Goal: Information Seeking & Learning: Learn about a topic

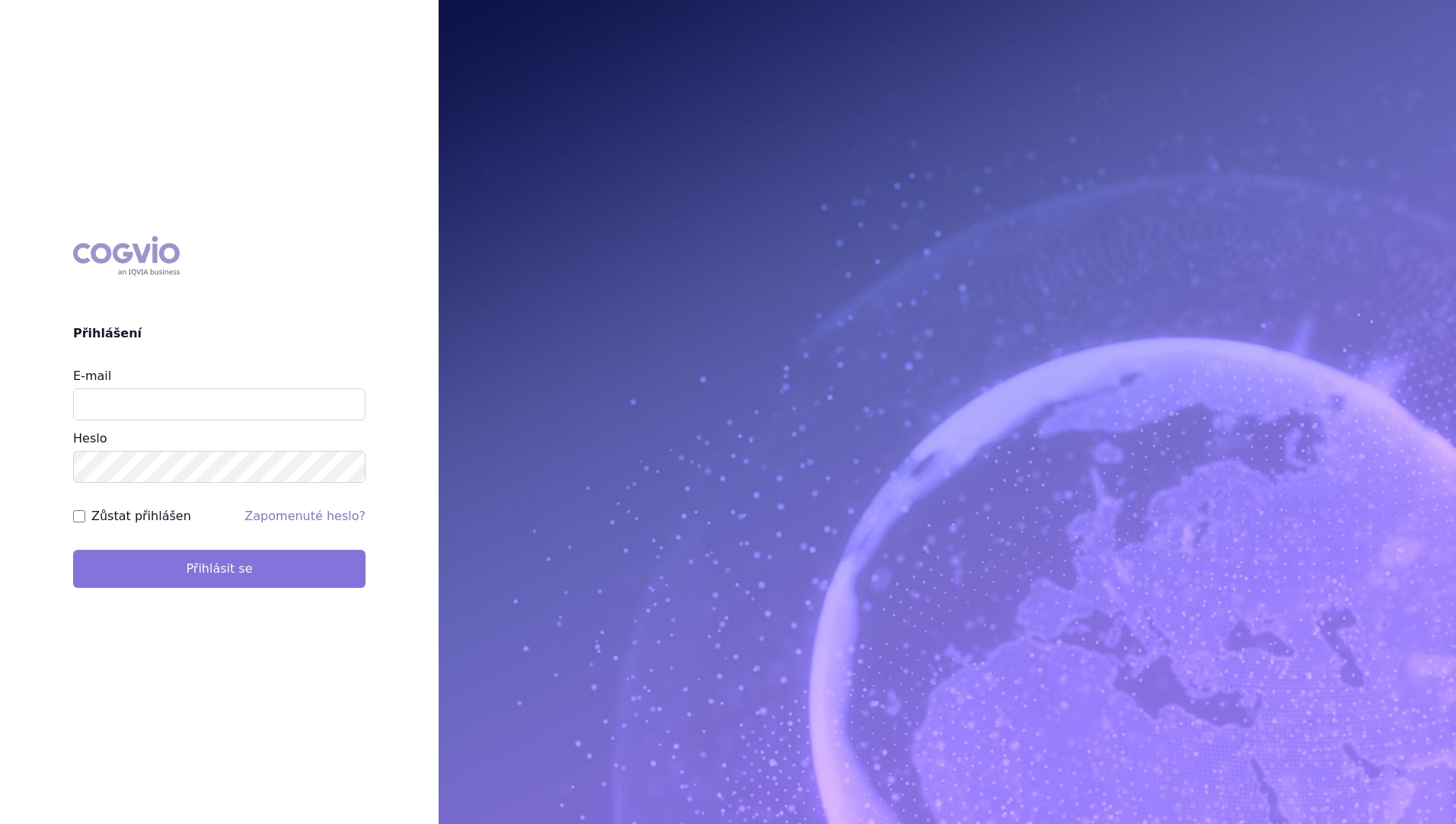
type input "stanislav_klusak@accord-healthcare.com"
click at [245, 567] on button "Přihlásit se" at bounding box center [219, 568] width 292 height 38
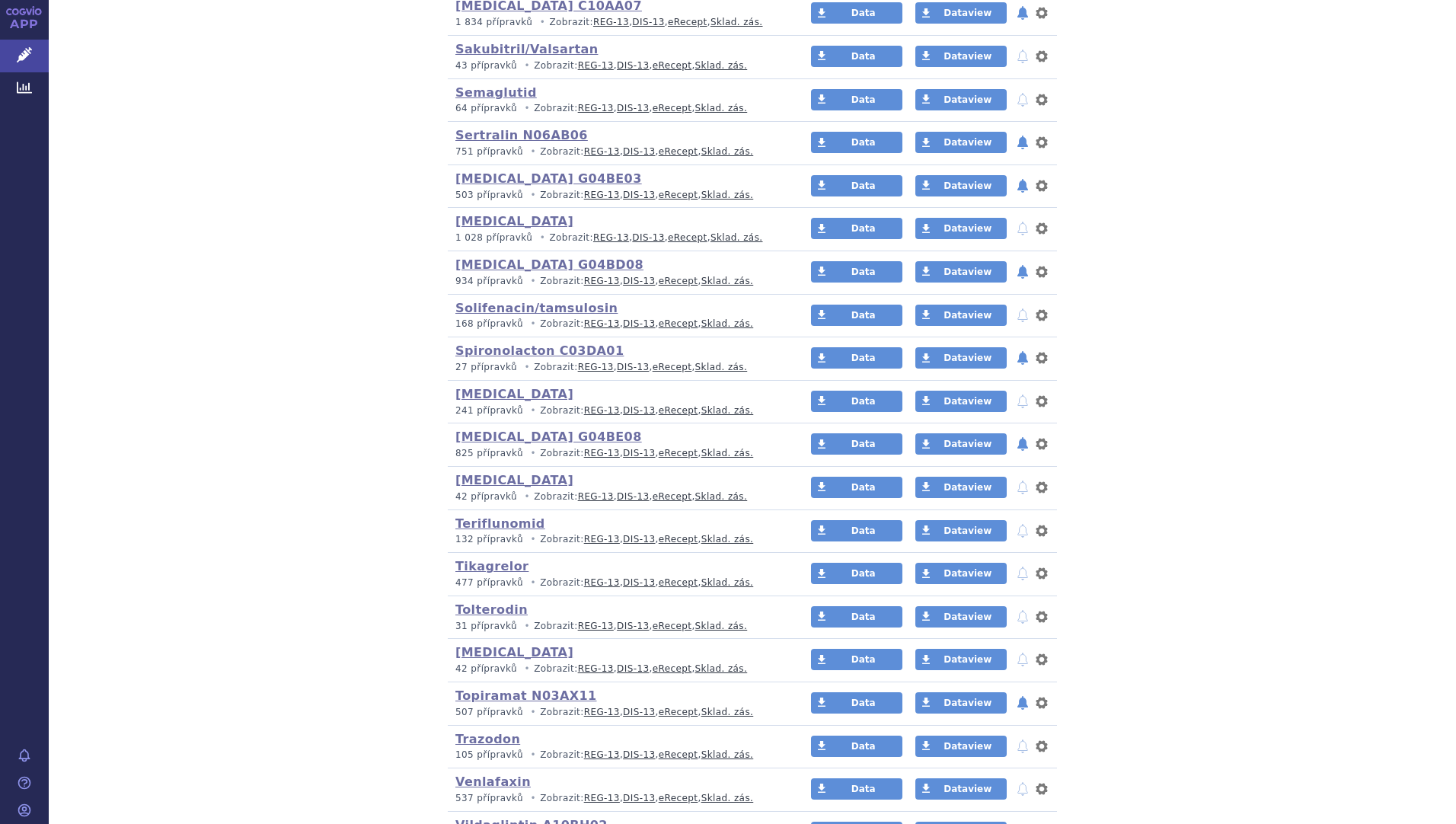
scroll to position [3105, 0]
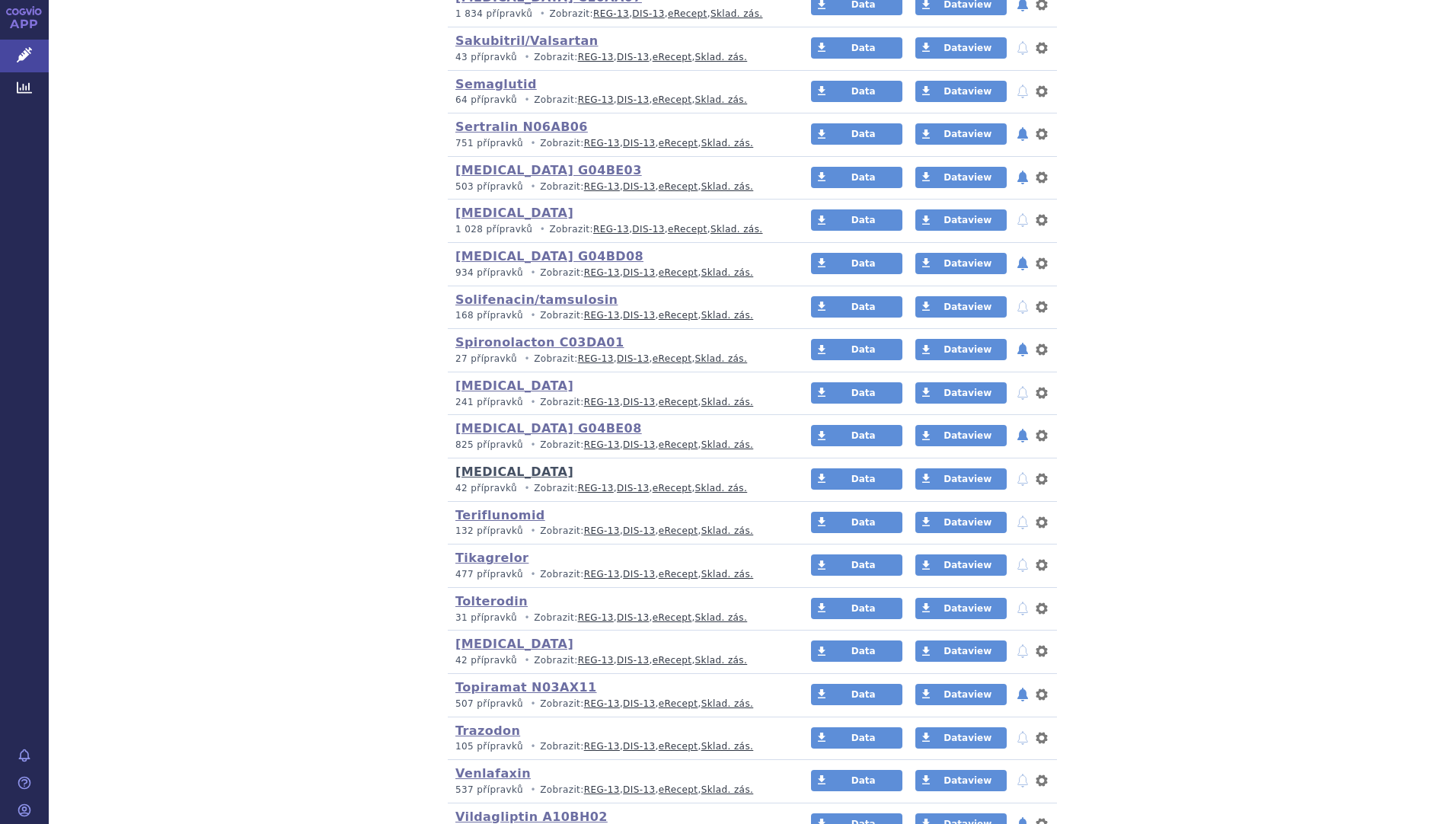
click at [464, 472] on link "[MEDICAL_DATA]" at bounding box center [514, 471] width 118 height 15
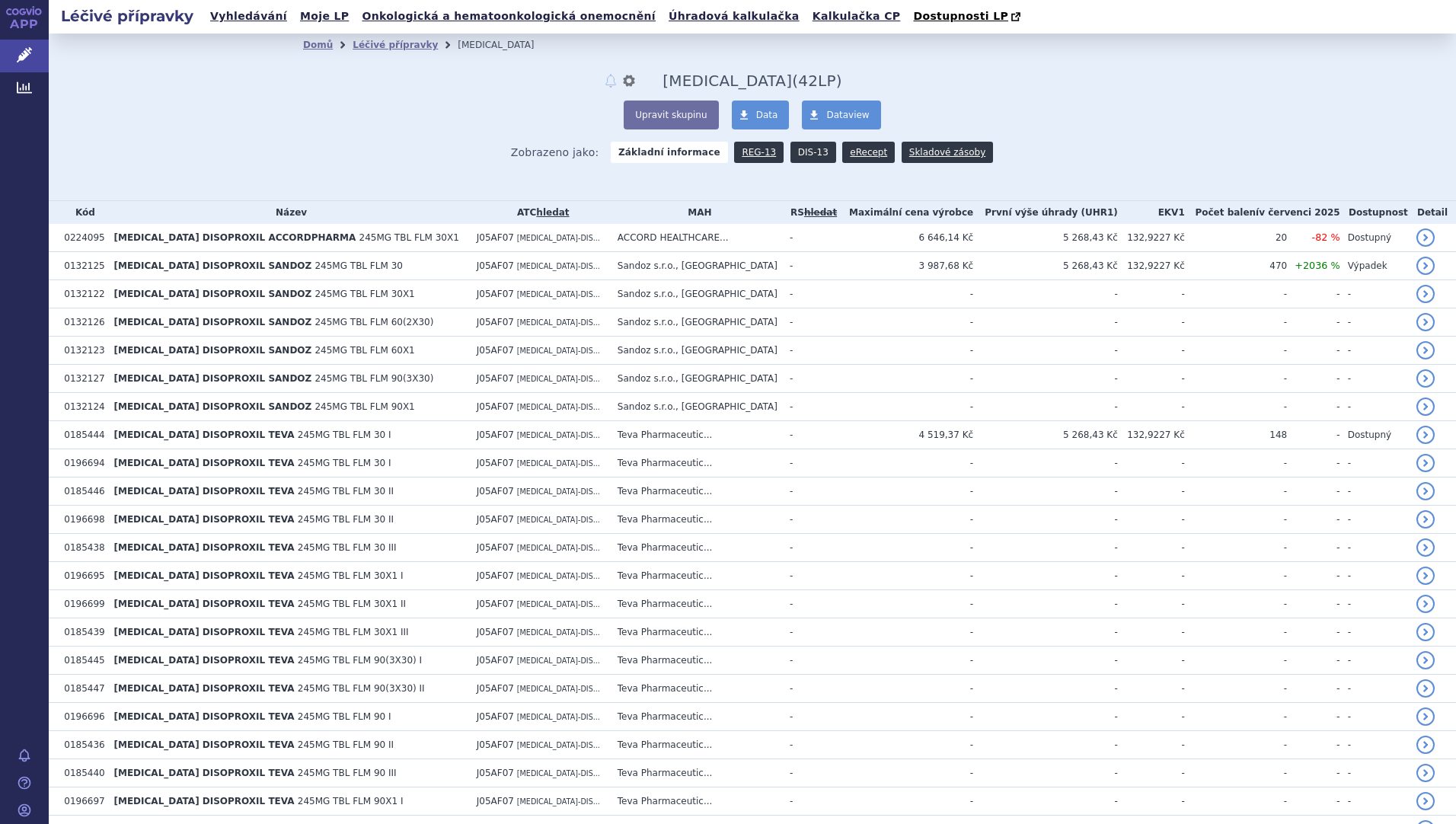
click at [806, 157] on link "DIS-13" at bounding box center [814, 152] width 46 height 21
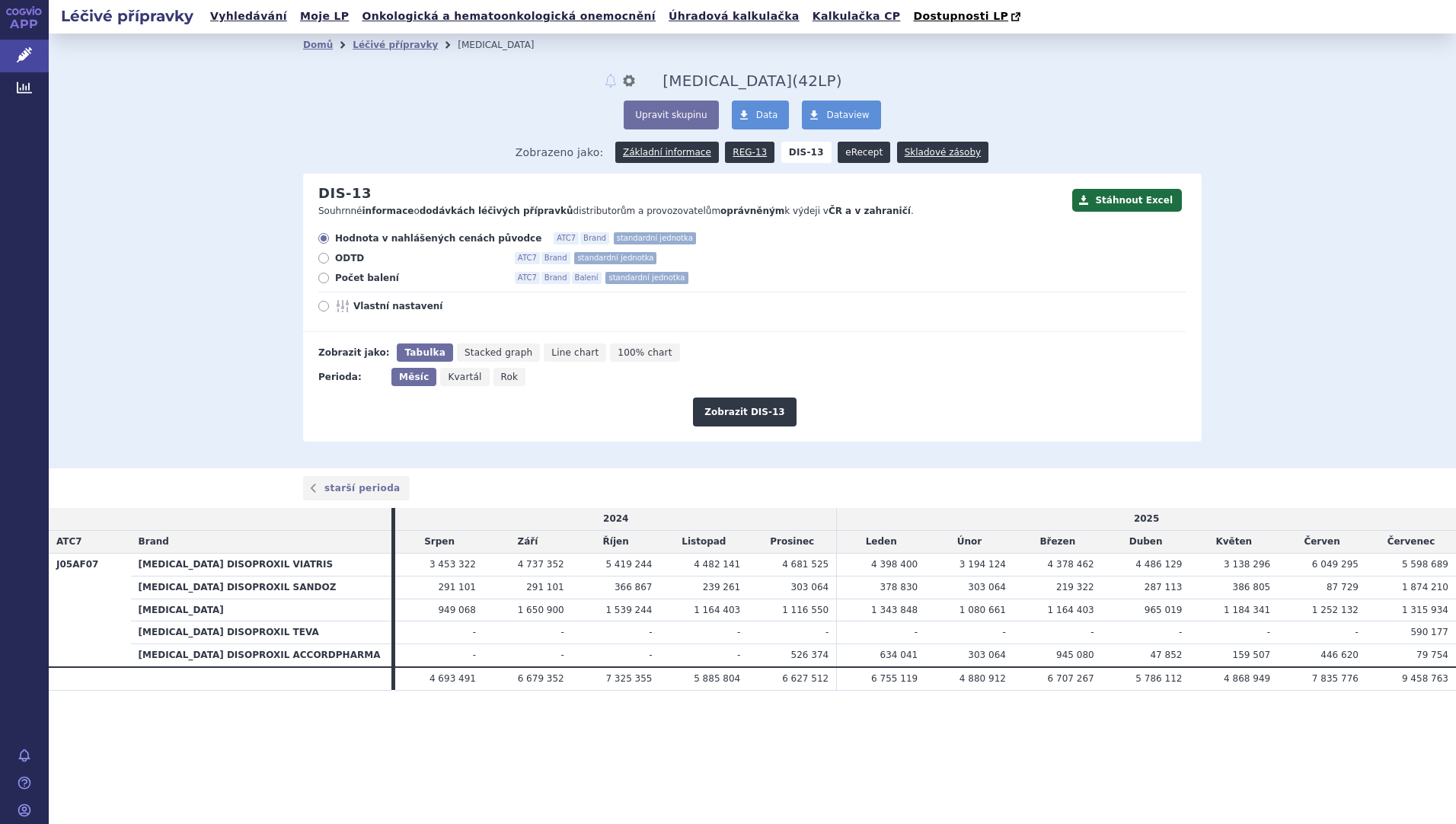
click at [847, 154] on link "eRecept" at bounding box center [864, 152] width 53 height 21
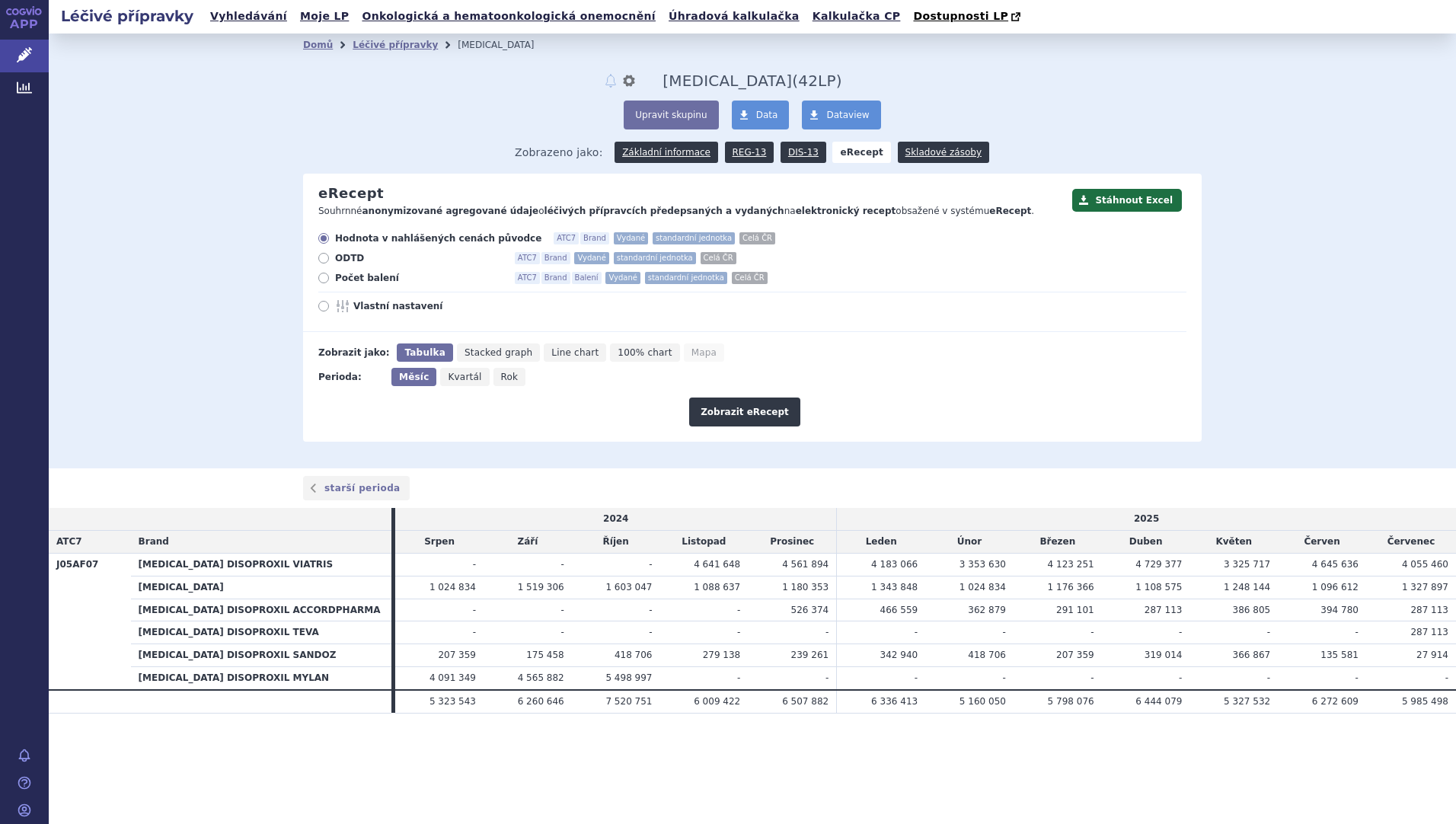
click at [327, 278] on icon at bounding box center [323, 278] width 11 height 11
click at [327, 278] on input "Počet balení ATC7 Brand Balení Vydané standardní jednotka Celá ČR" at bounding box center [325, 280] width 10 height 10
radio input "true"
click at [501, 375] on span "Rok" at bounding box center [510, 376] width 18 height 11
click at [500, 375] on input "Rok" at bounding box center [498, 373] width 10 height 10
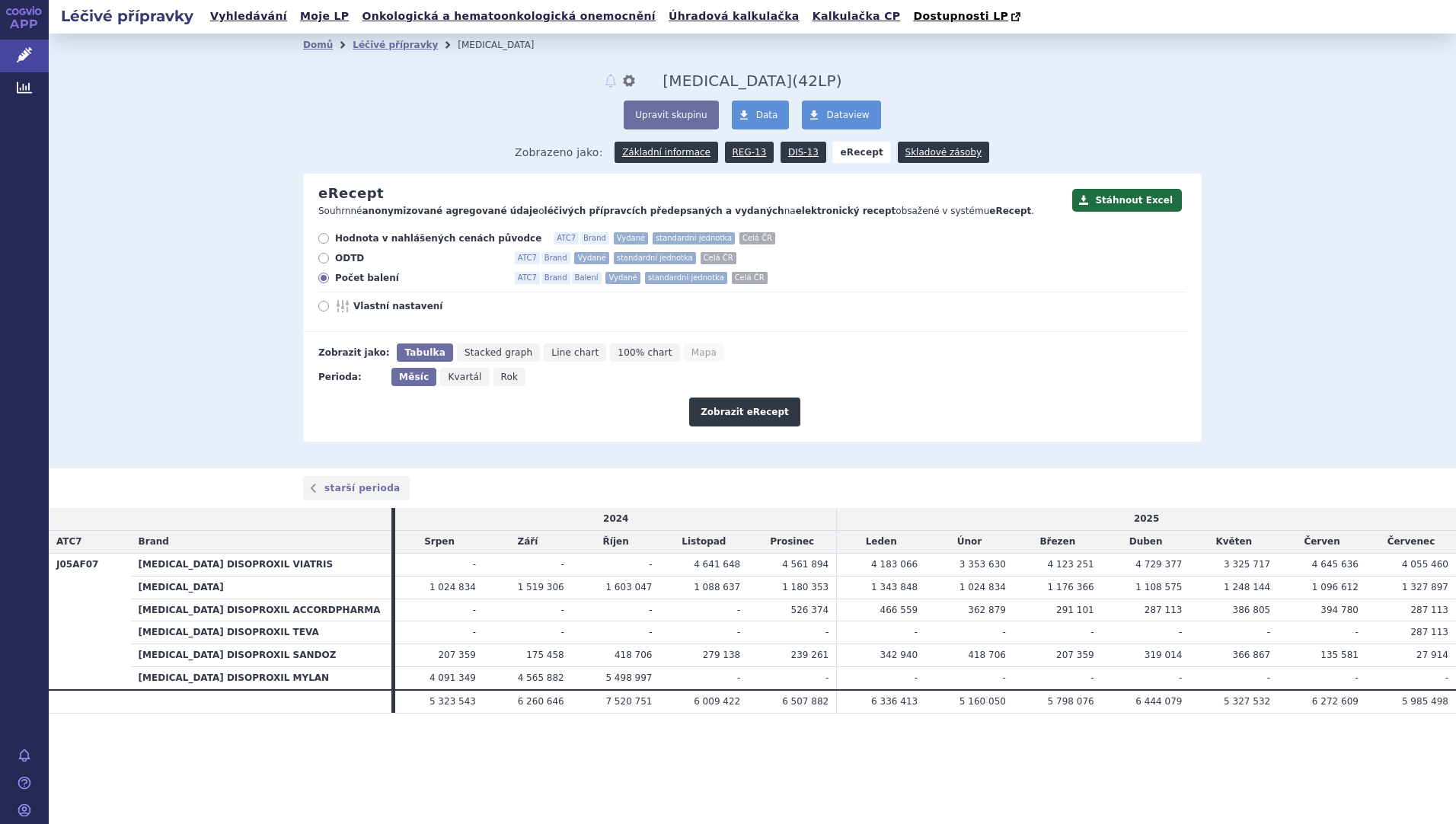
radio input "true"
click at [738, 404] on button "Zobrazit eRecept" at bounding box center [744, 412] width 112 height 29
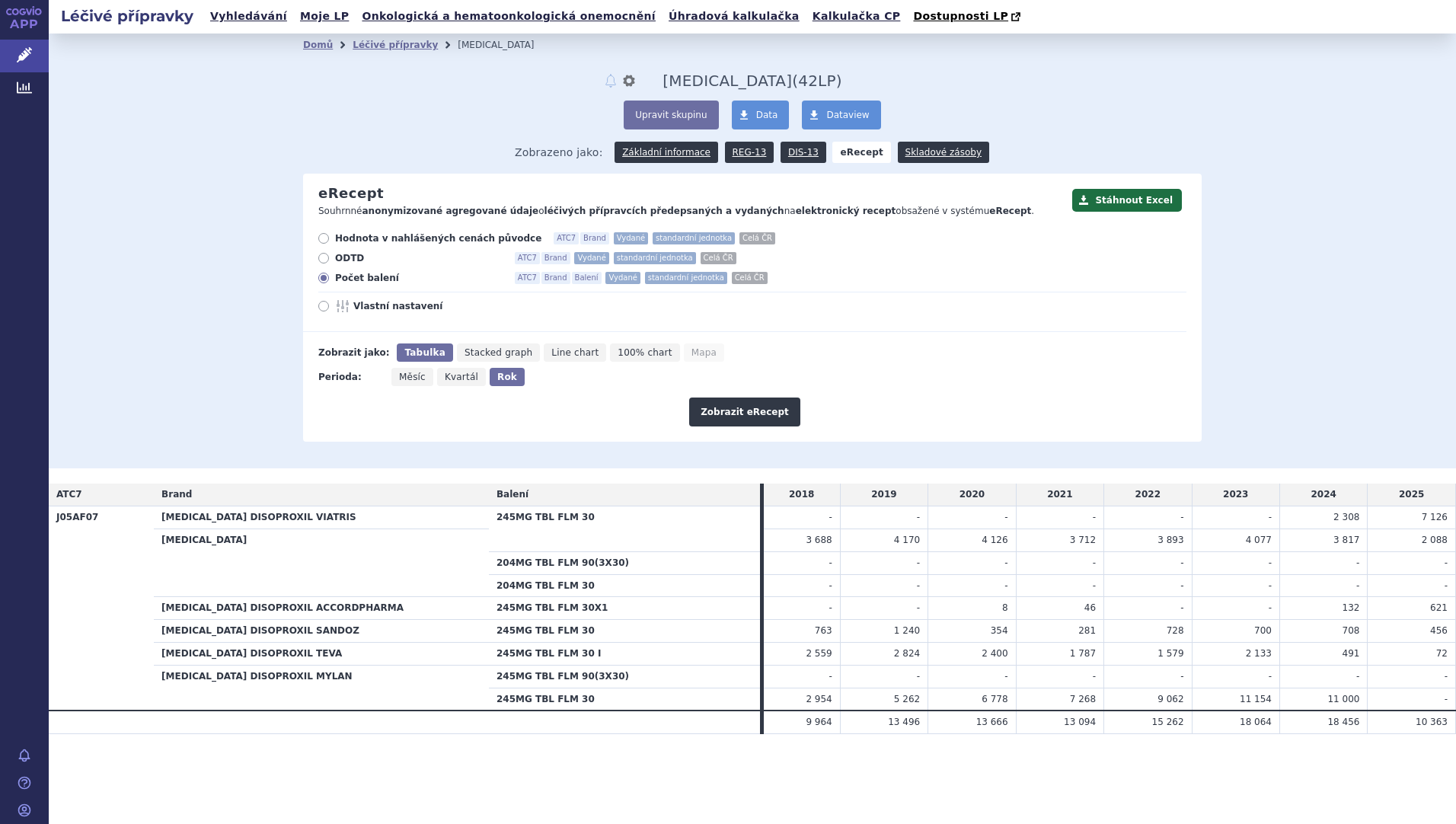
click at [401, 385] on icon "Měsíc" at bounding box center [412, 377] width 42 height 18
click at [401, 378] on input "Měsíc" at bounding box center [397, 373] width 10 height 10
radio input "true"
click at [756, 411] on button "Zobrazit eRecept" at bounding box center [744, 412] width 112 height 29
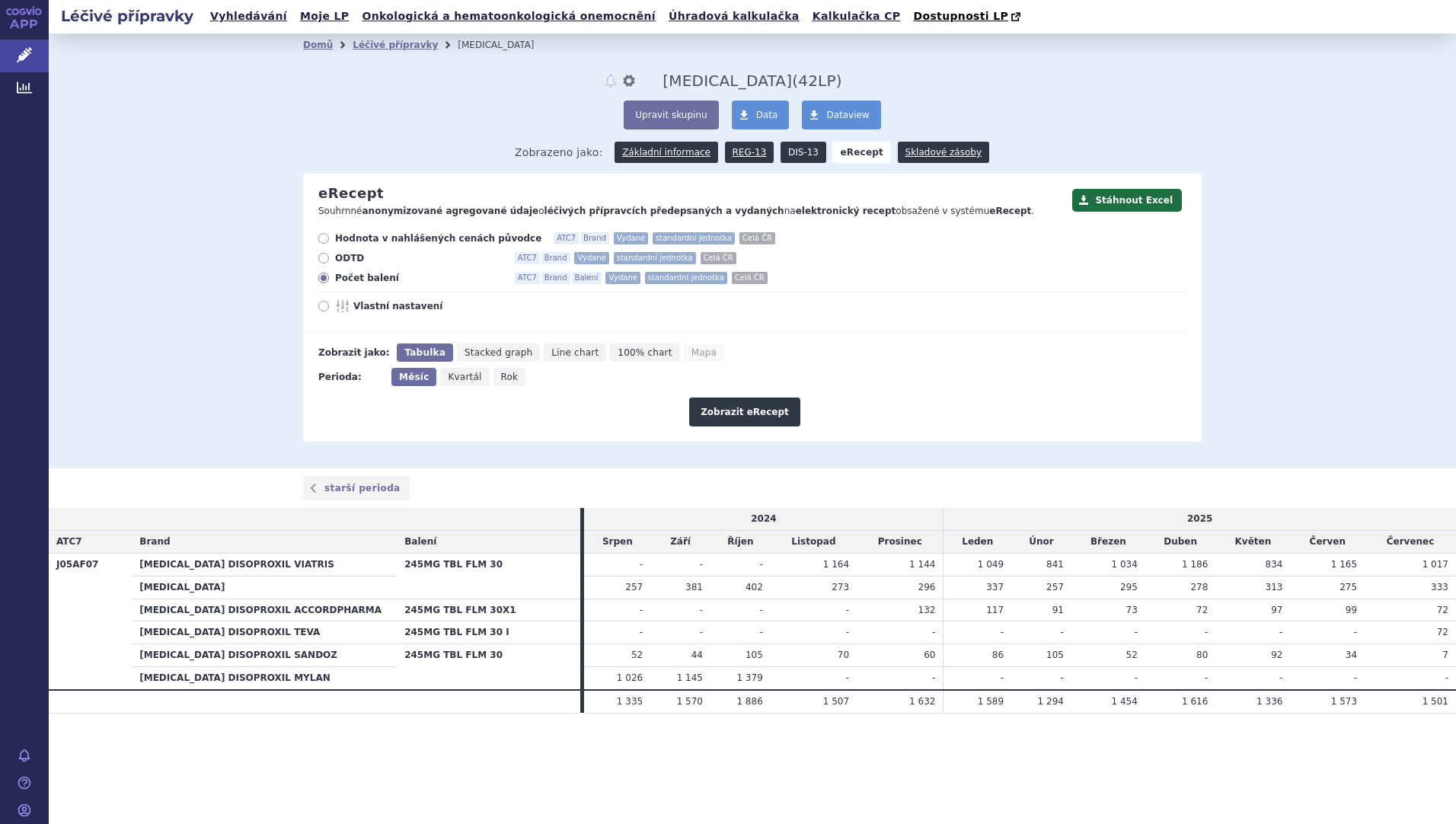
click at [802, 158] on link "DIS-13" at bounding box center [804, 152] width 46 height 21
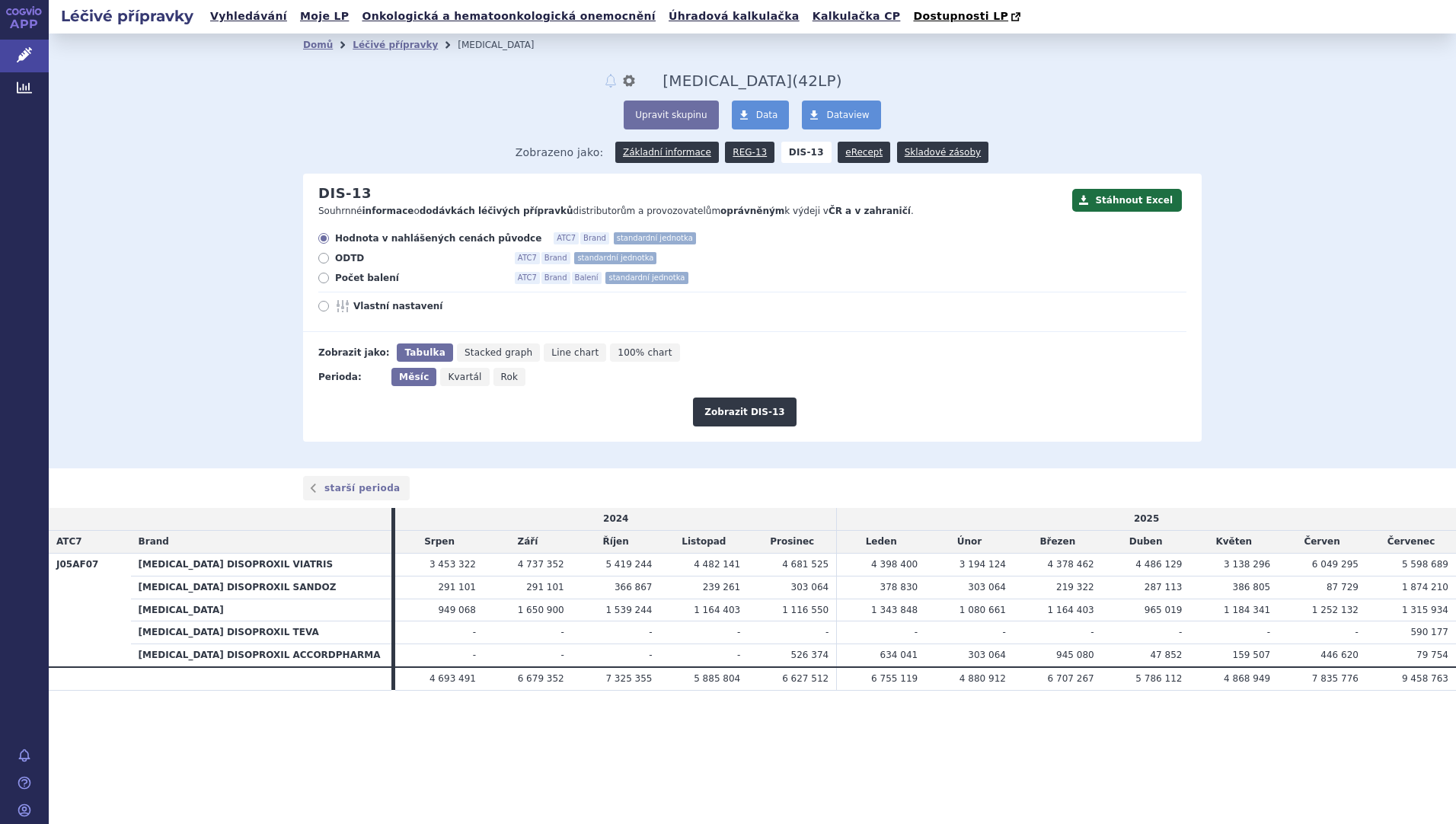
click at [322, 274] on icon at bounding box center [323, 278] width 11 height 11
click at [322, 275] on input "Počet balení ATC7 Brand Balení standardní jednotka" at bounding box center [325, 280] width 10 height 10
radio input "true"
click at [727, 417] on button "Zobrazit DIS-13" at bounding box center [744, 412] width 103 height 29
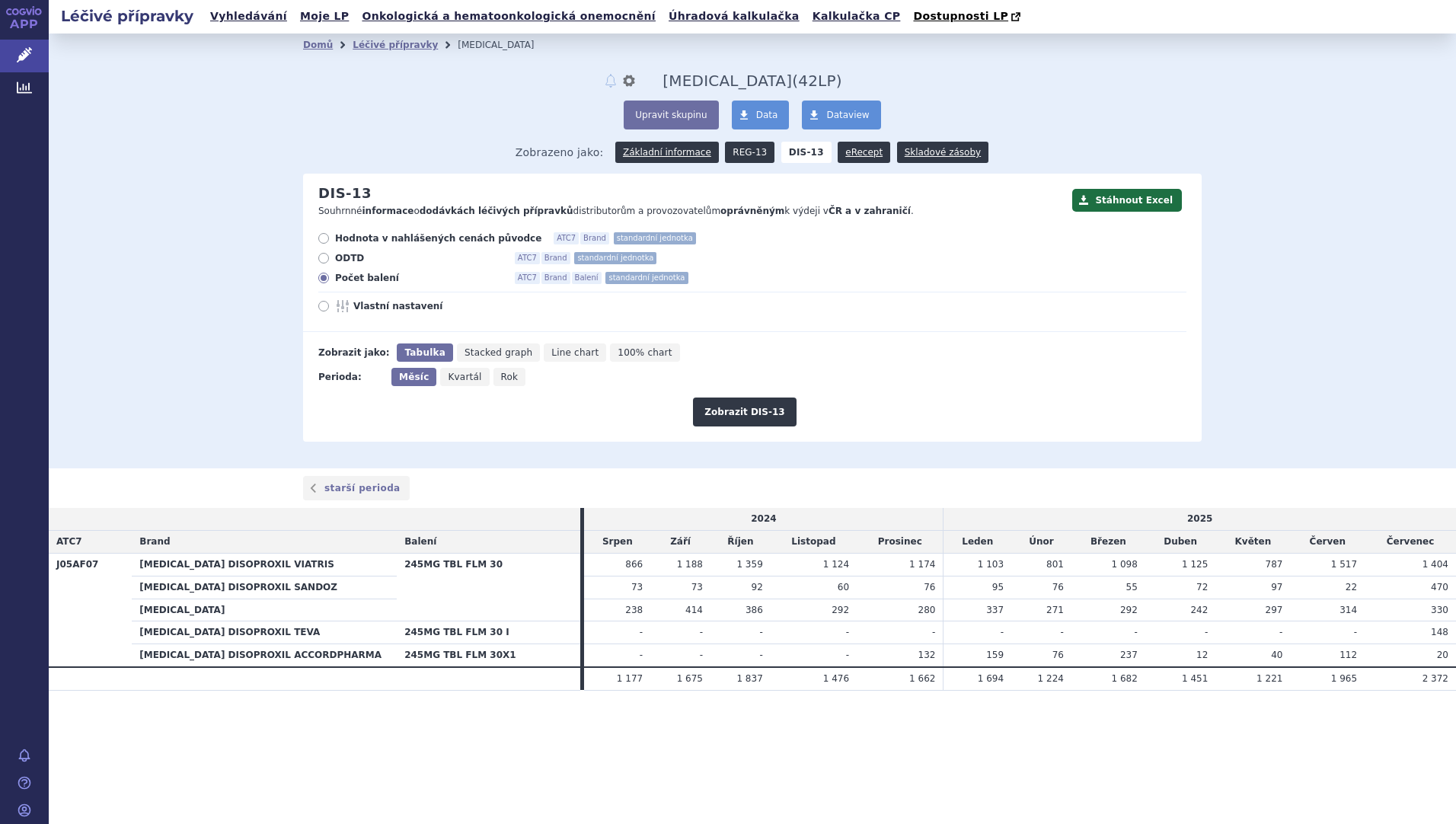
click at [736, 155] on link "REG-13" at bounding box center [749, 152] width 50 height 21
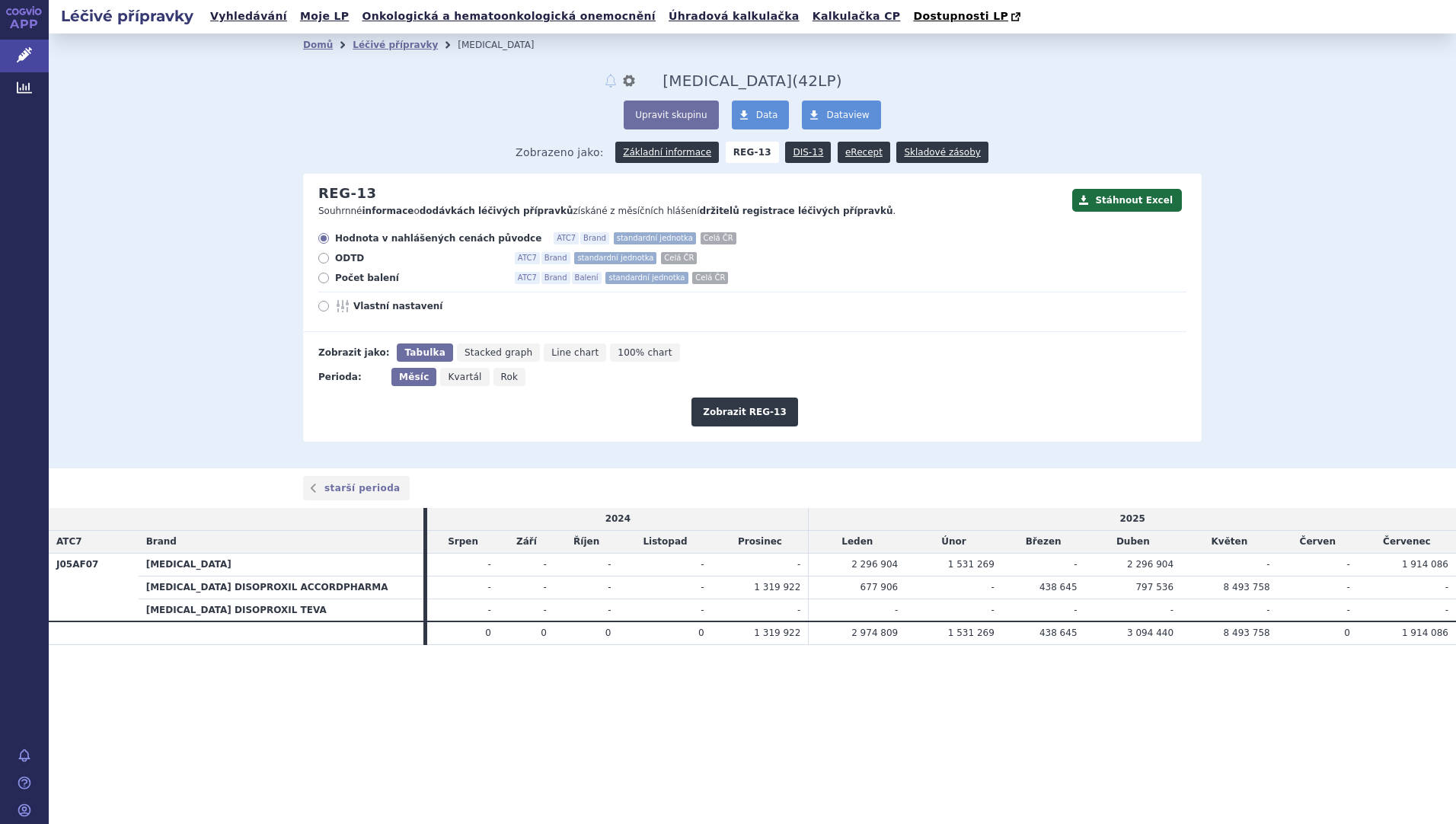
click at [321, 284] on label "Počet balení ATC7 Brand Balení standardní jednotka Celá ČR" at bounding box center [752, 278] width 868 height 12
click at [321, 285] on input "Počet balení ATC7 Brand Balení standardní jednotka Celá ČR" at bounding box center [325, 280] width 10 height 10
radio input "true"
click at [761, 416] on button "Zobrazit REG-13" at bounding box center [744, 412] width 107 height 29
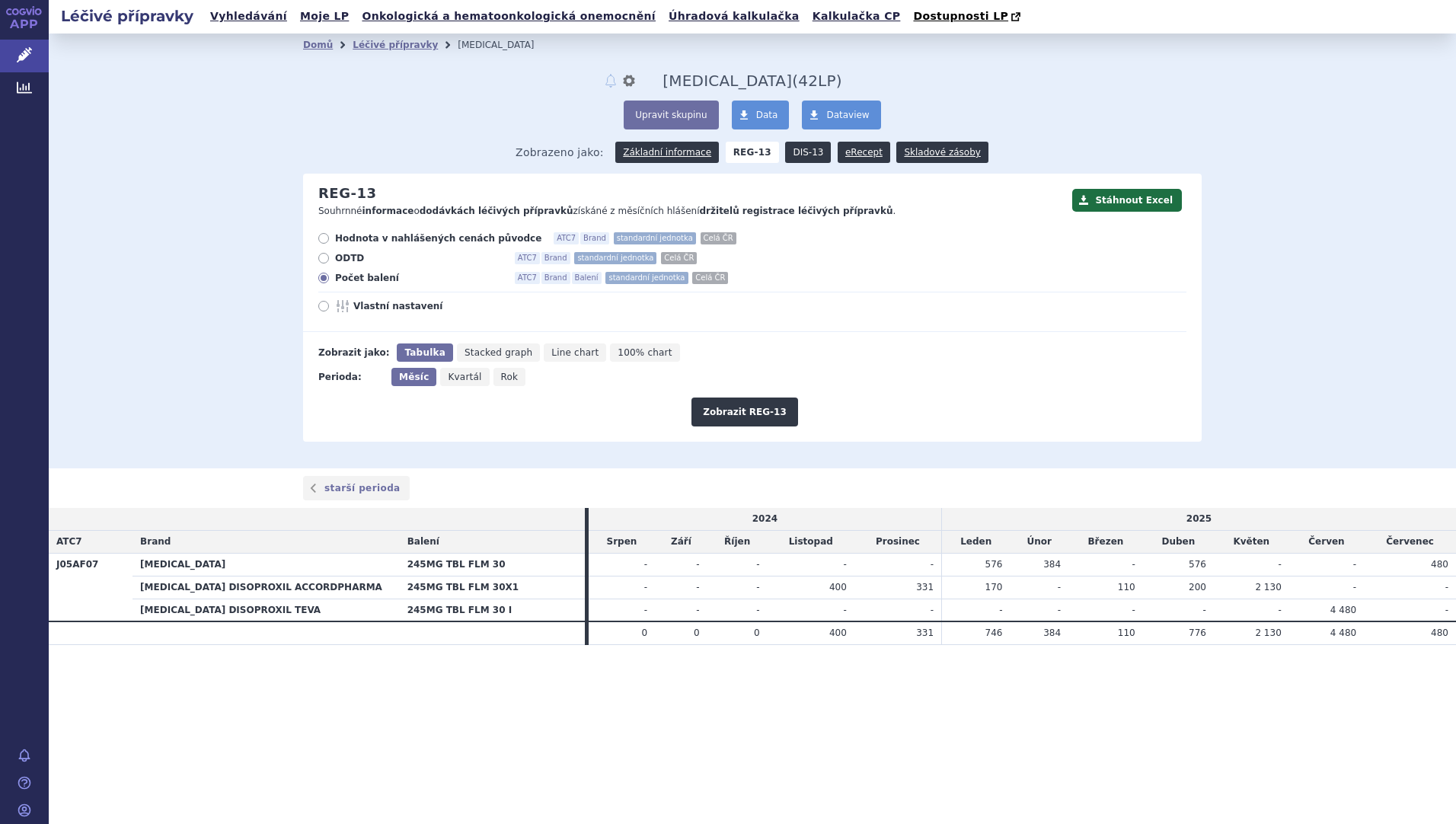
click at [803, 148] on link "DIS-13" at bounding box center [808, 152] width 46 height 21
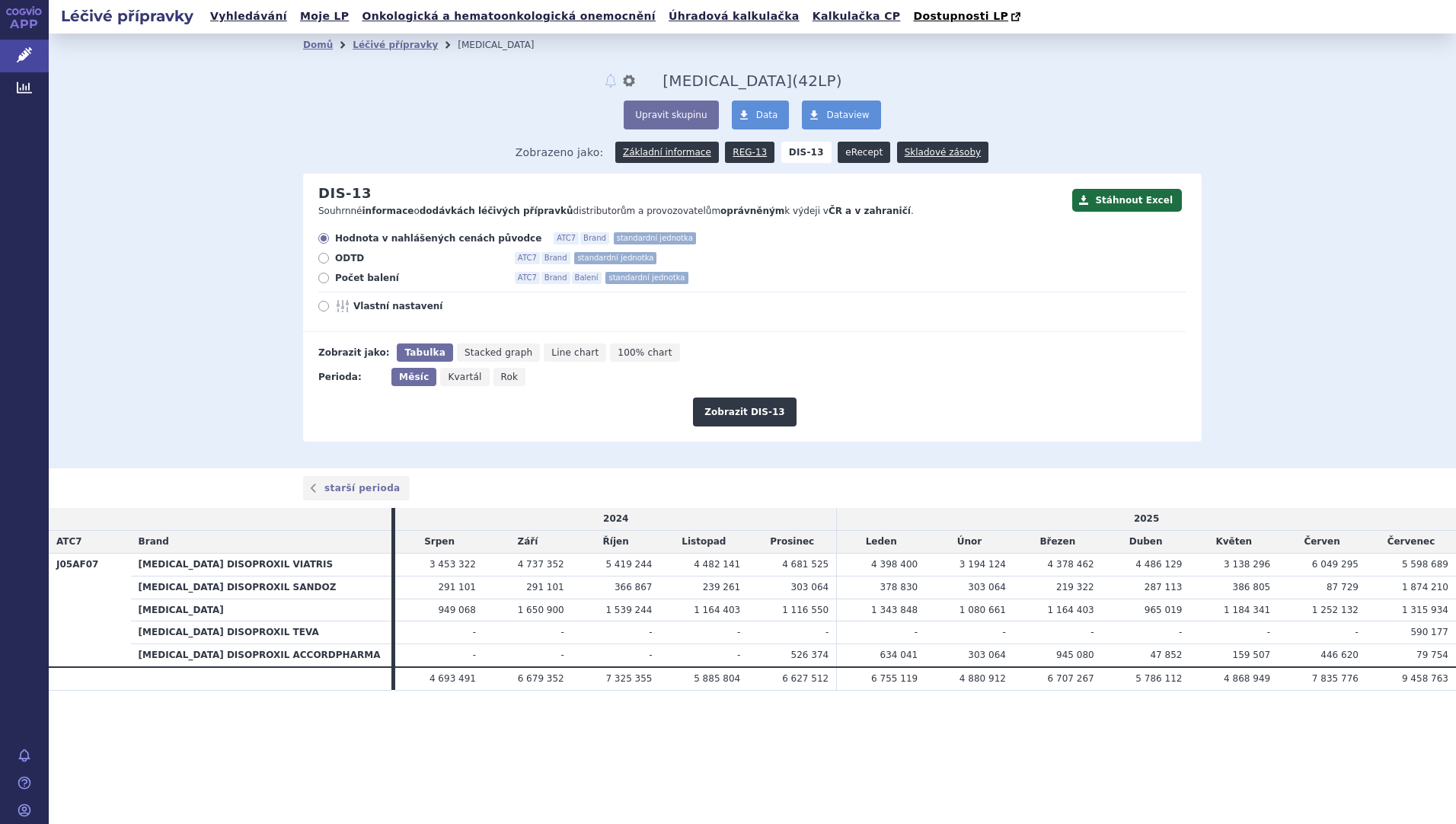
click at [863, 158] on link "eRecept" at bounding box center [864, 152] width 53 height 21
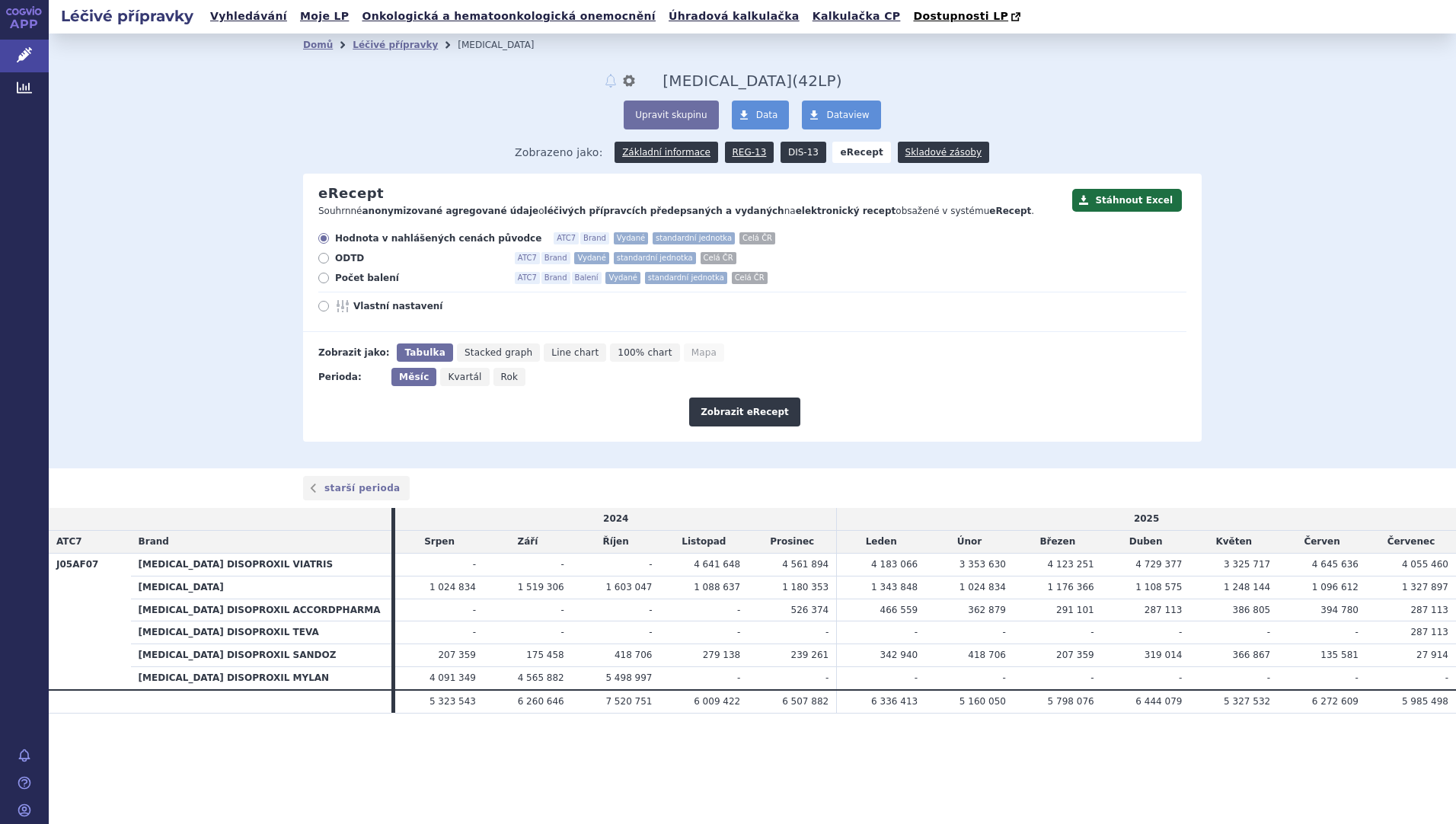
click at [809, 156] on link "DIS-13" at bounding box center [804, 152] width 46 height 21
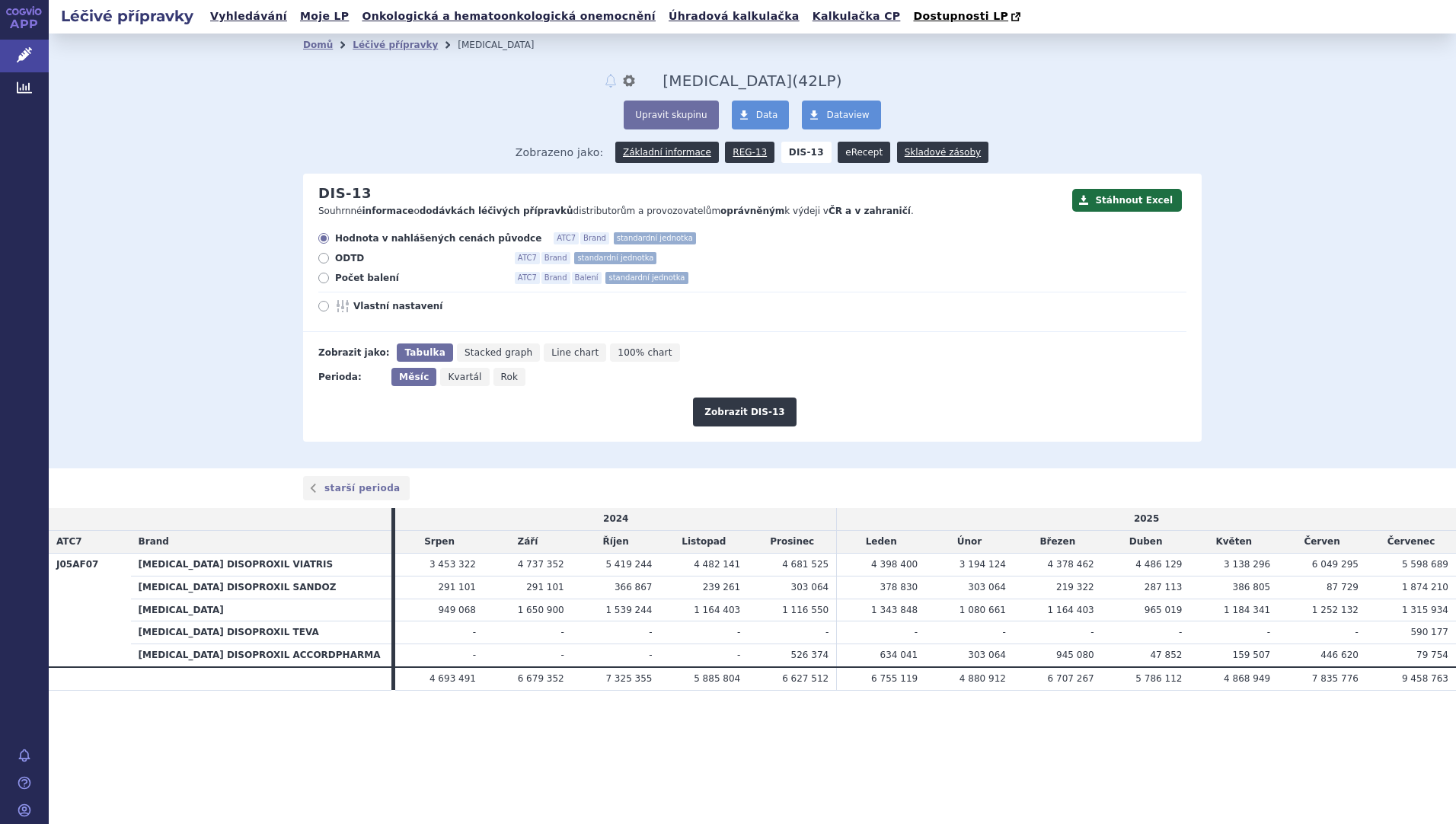
click at [851, 159] on link "eRecept" at bounding box center [864, 152] width 53 height 21
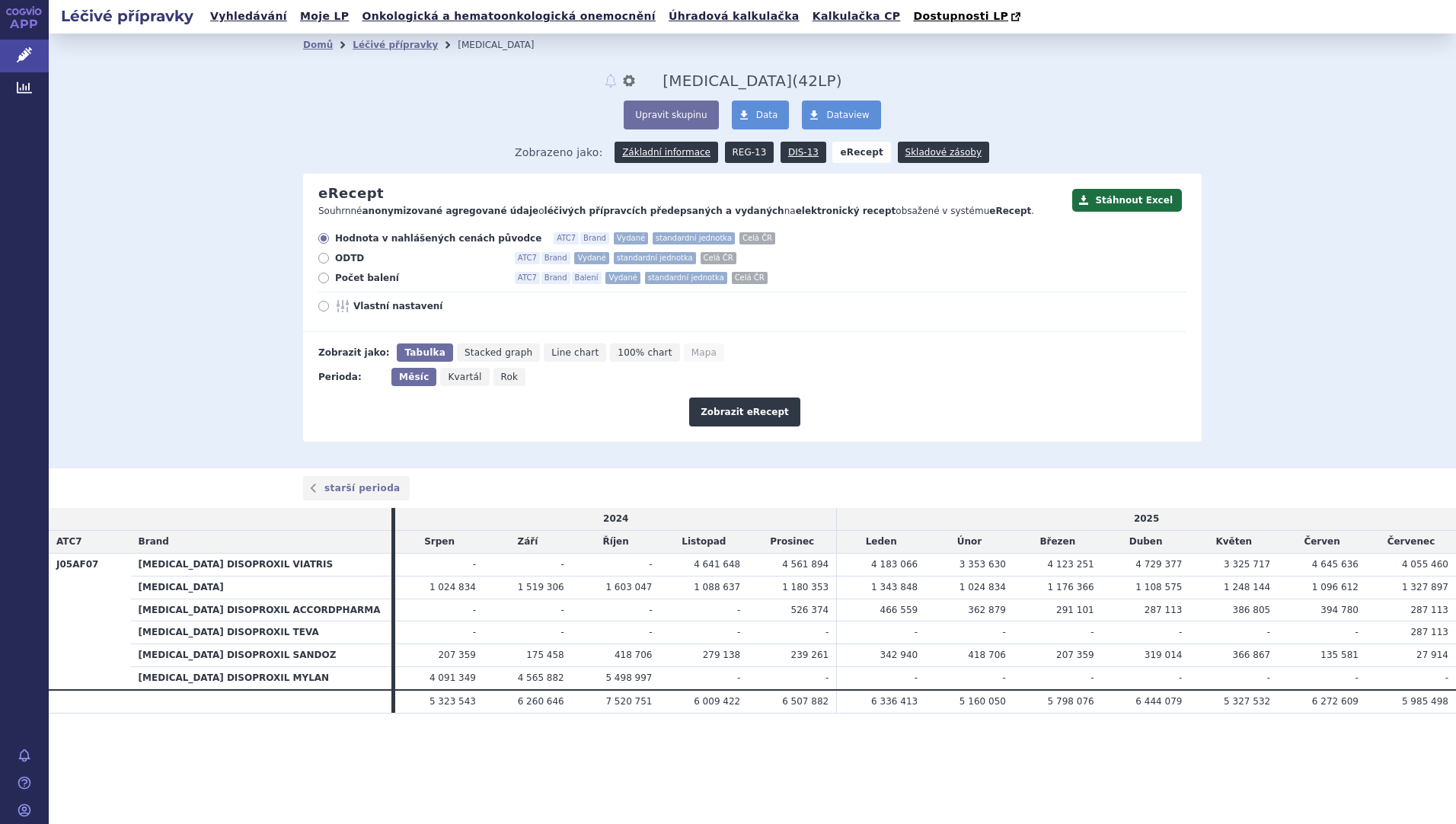
click at [753, 147] on link "REG-13" at bounding box center [749, 152] width 50 height 21
